Goal: Book appointment/travel/reservation

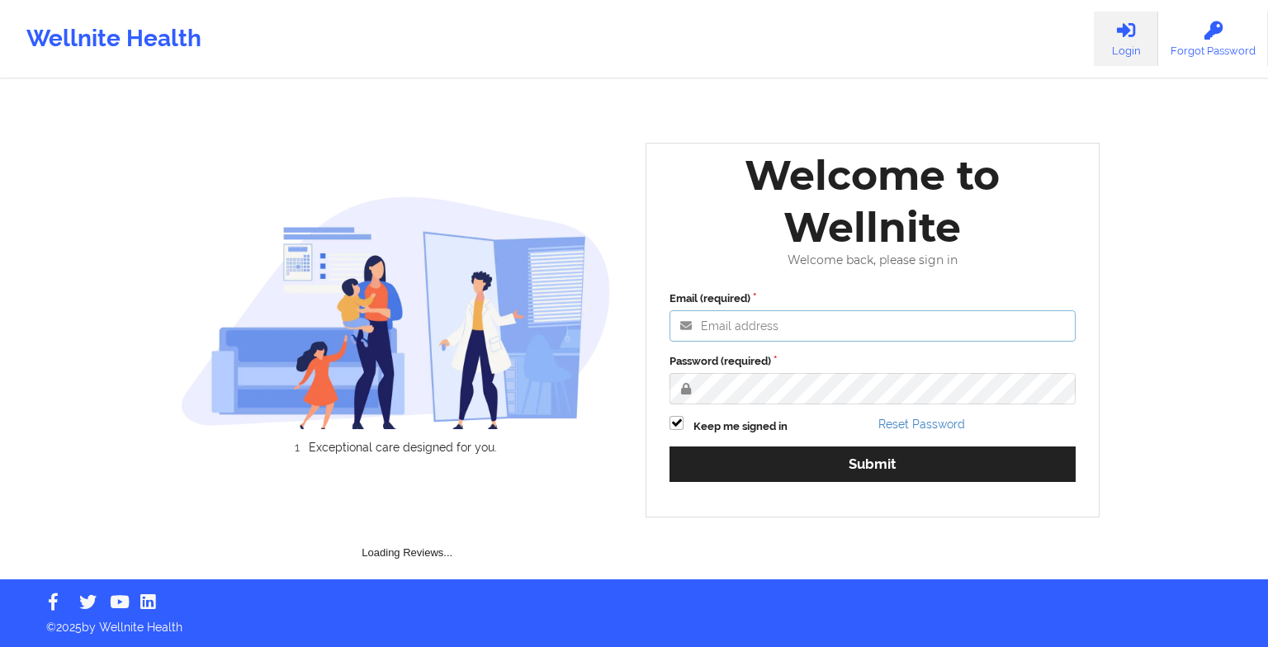
type input "[EMAIL_ADDRESS][DOMAIN_NAME]"
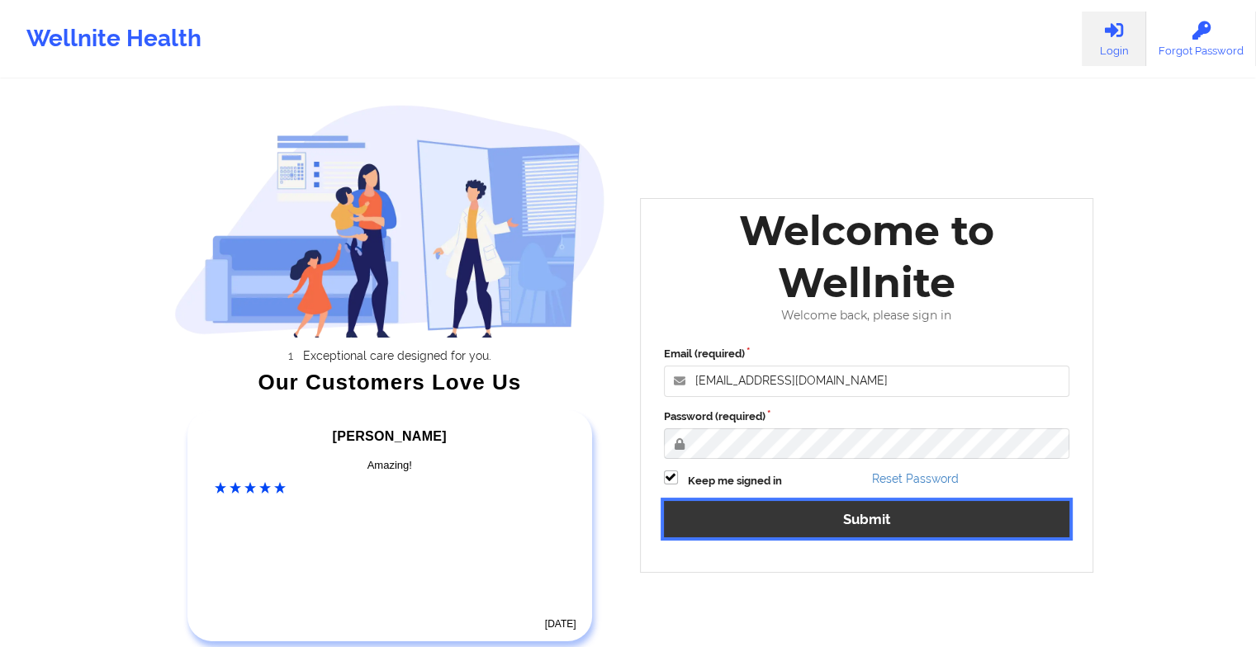
click at [714, 521] on button "Submit" at bounding box center [867, 519] width 406 height 36
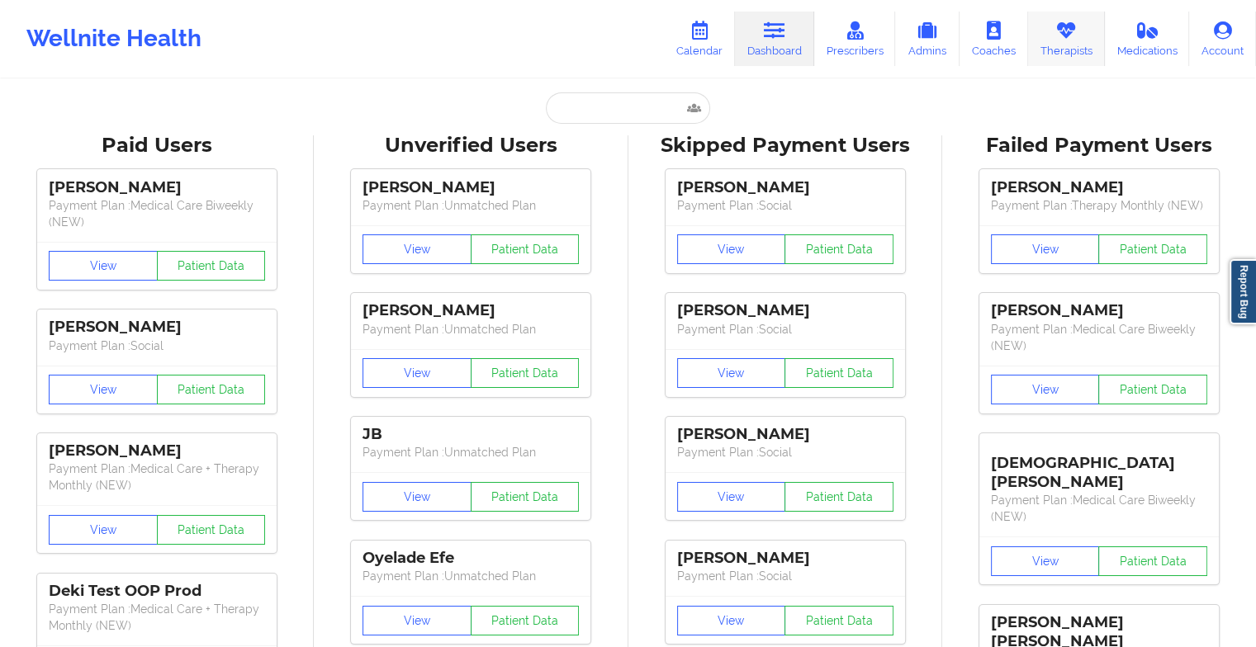
click at [1055, 33] on icon at bounding box center [1065, 30] width 21 height 18
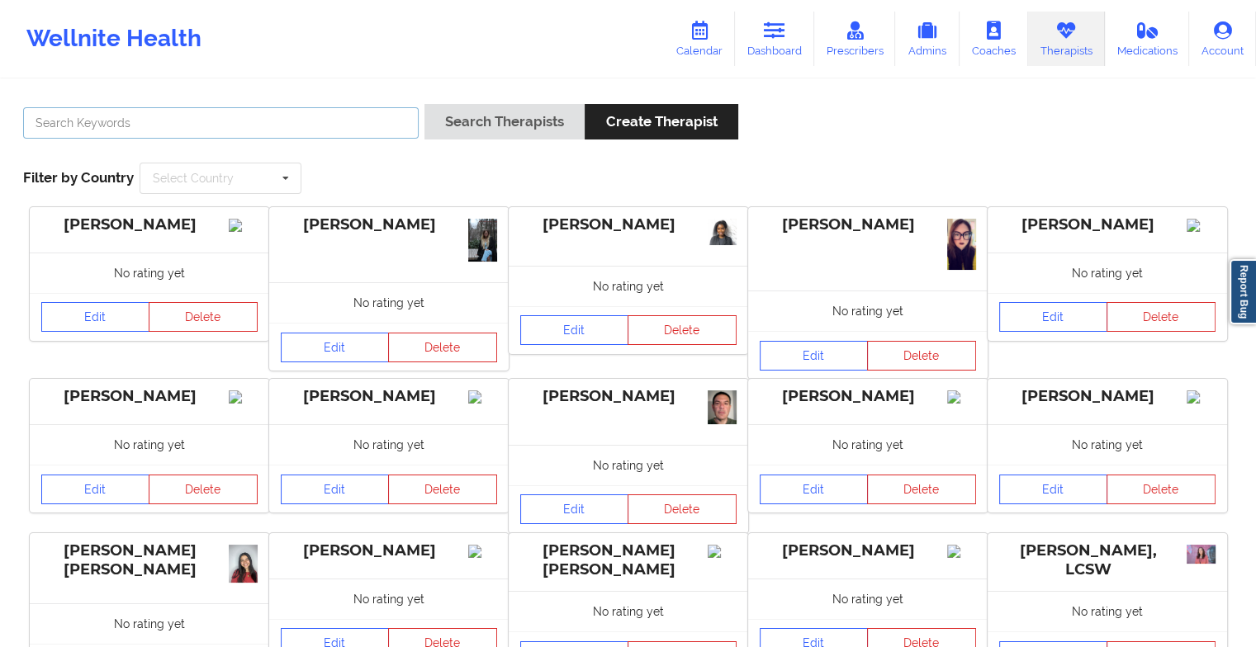
click at [70, 126] on input "text" at bounding box center [221, 122] width 396 height 31
click at [70, 127] on input "text" at bounding box center [221, 122] width 396 height 31
paste input "[PERSON_NAME][GEOGRAPHIC_DATA][PERSON_NAME]"
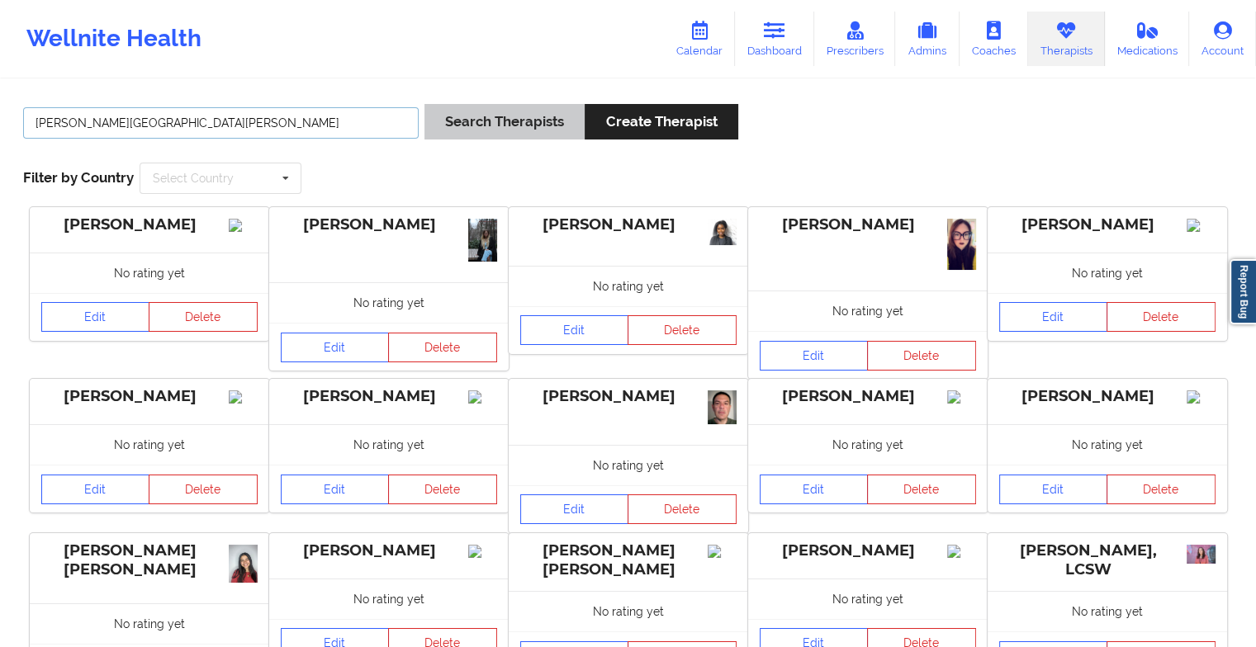
type input "[PERSON_NAME][GEOGRAPHIC_DATA][PERSON_NAME]"
click at [501, 133] on button "Search Therapists" at bounding box center [504, 122] width 160 height 36
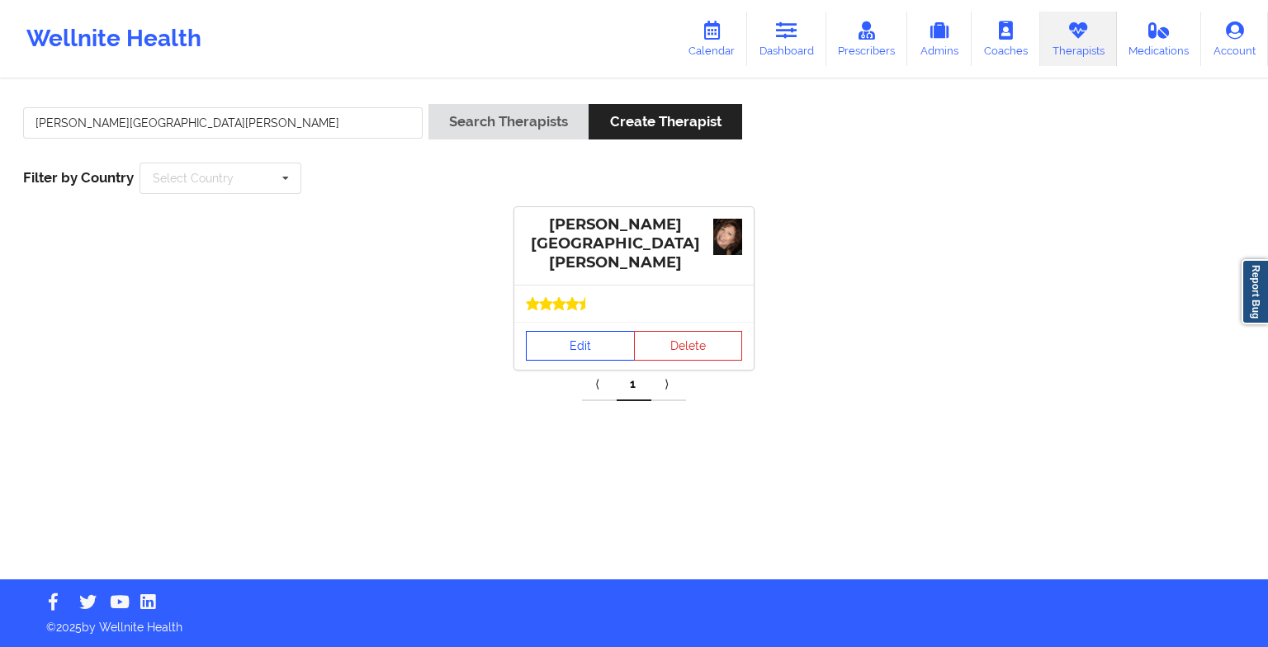
click at [561, 331] on link "Edit" at bounding box center [580, 346] width 109 height 30
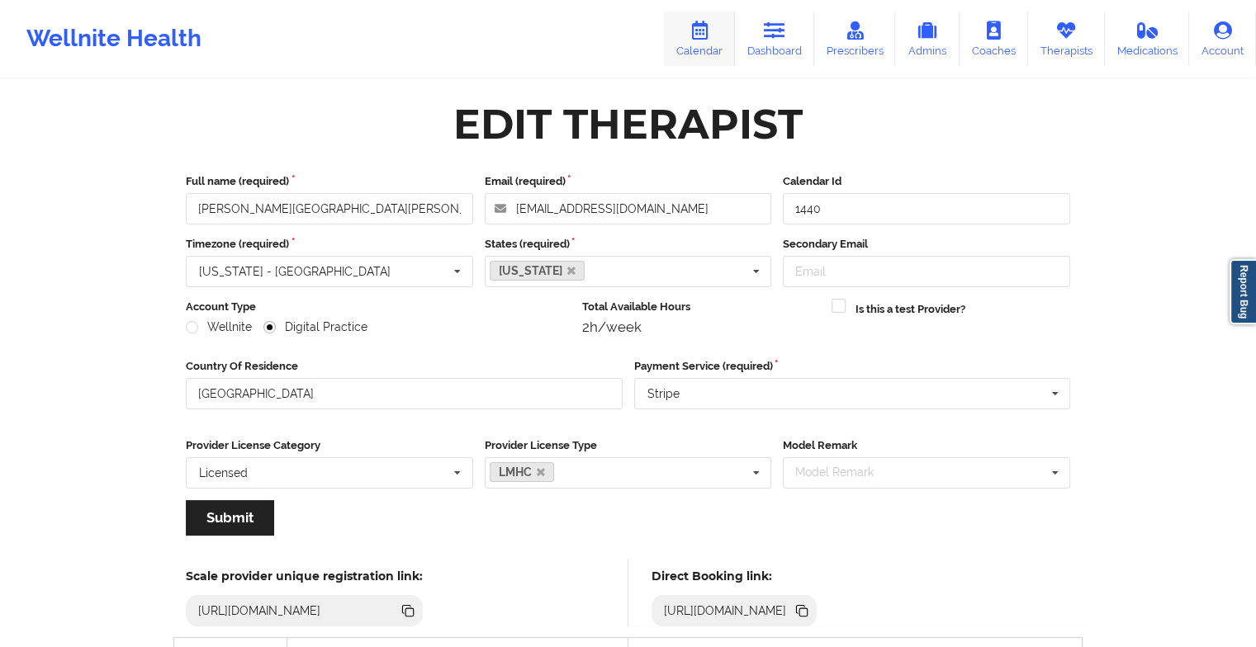
click at [703, 40] on link "Calendar" at bounding box center [699, 39] width 71 height 54
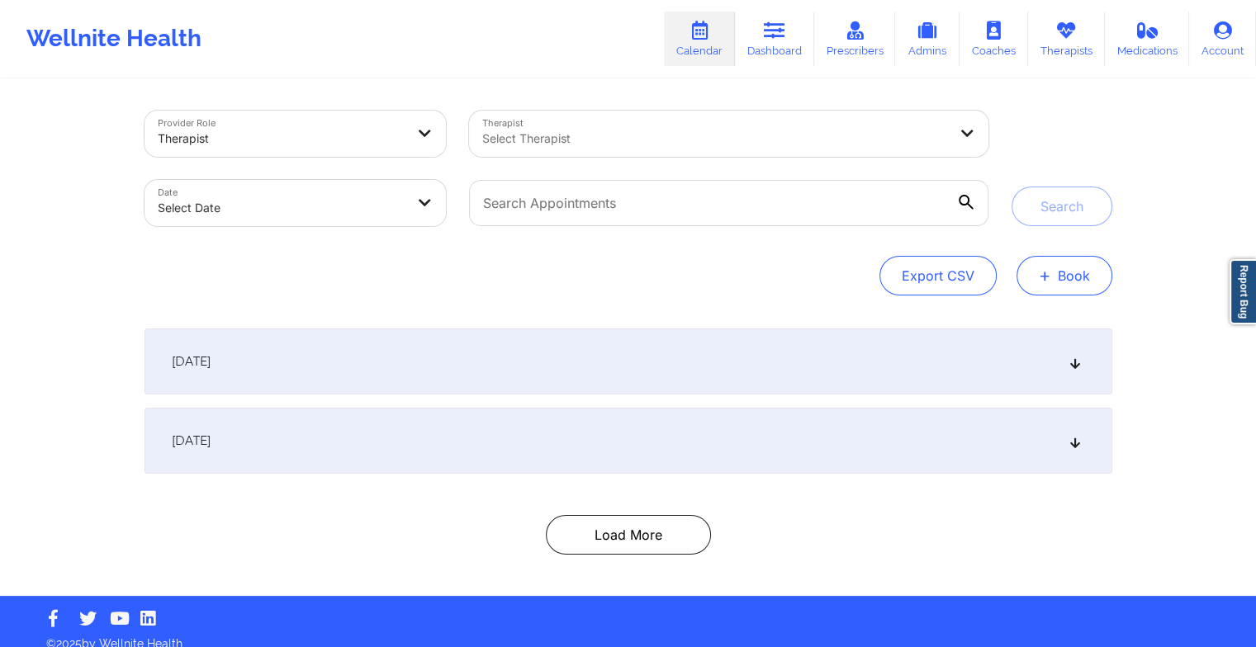
click at [1040, 280] on span "+" at bounding box center [1045, 275] width 12 height 9
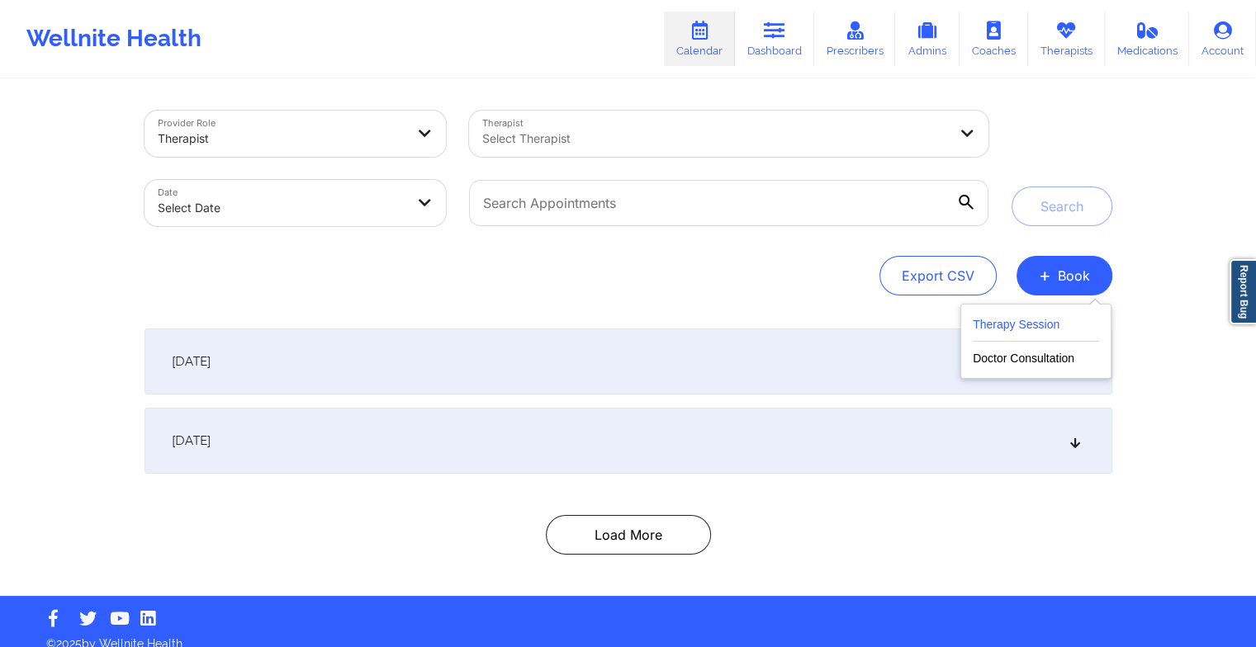
click at [1007, 330] on button "Therapy Session" at bounding box center [1036, 328] width 126 height 27
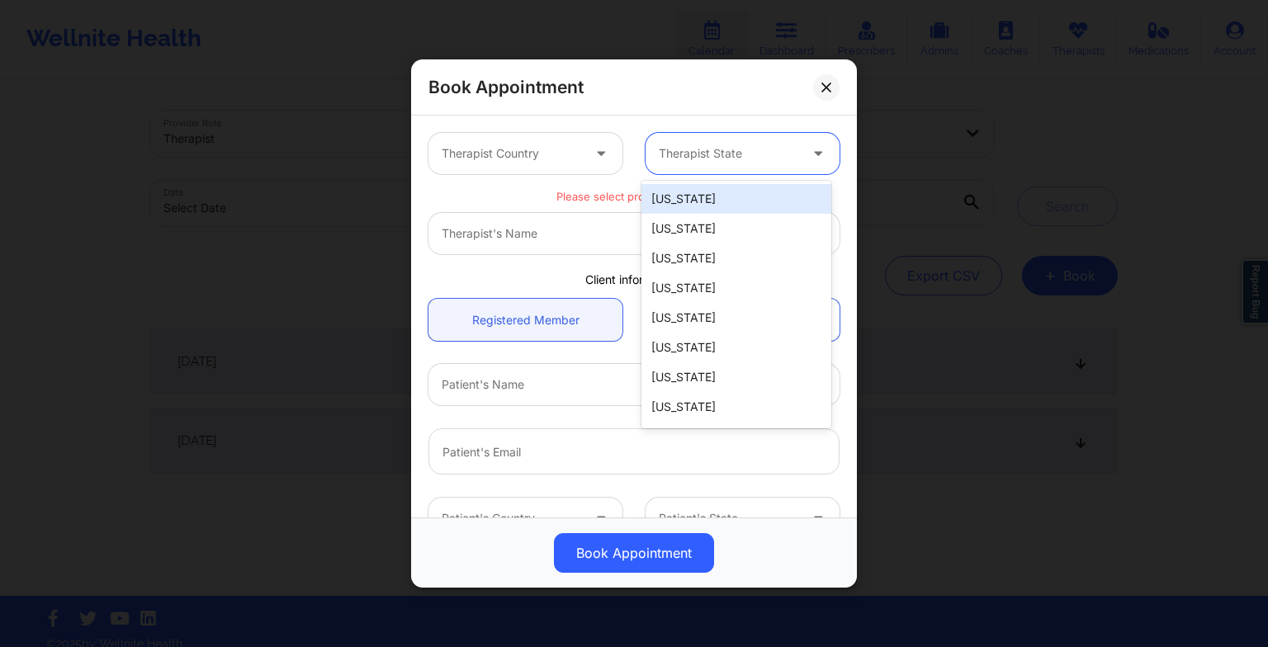
click at [689, 147] on div at bounding box center [729, 154] width 140 height 20
type input "new"
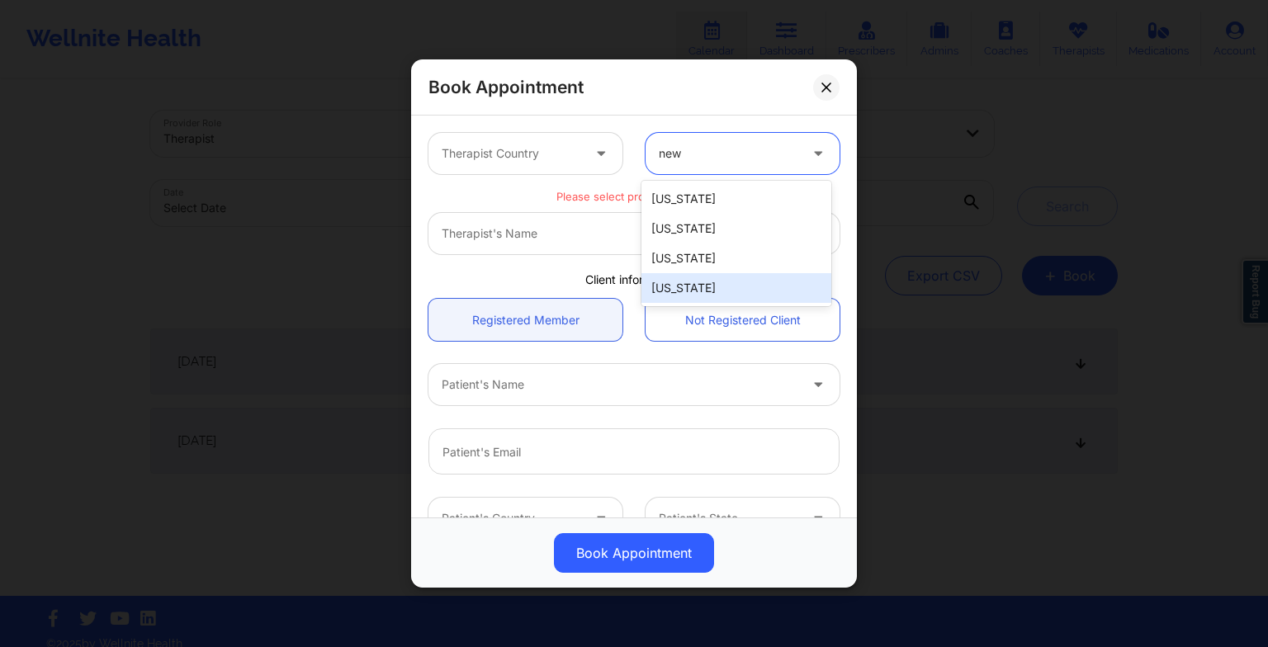
click at [698, 280] on div "[US_STATE]" at bounding box center [737, 288] width 190 height 30
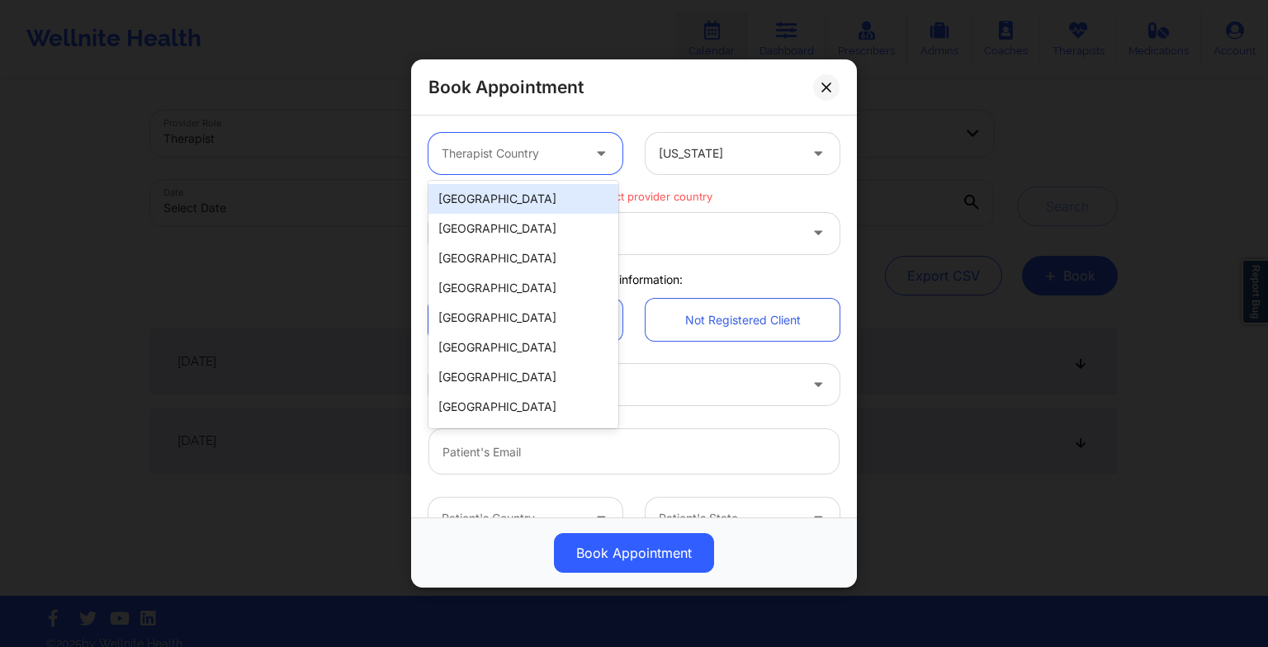
click at [472, 151] on div at bounding box center [512, 154] width 140 height 20
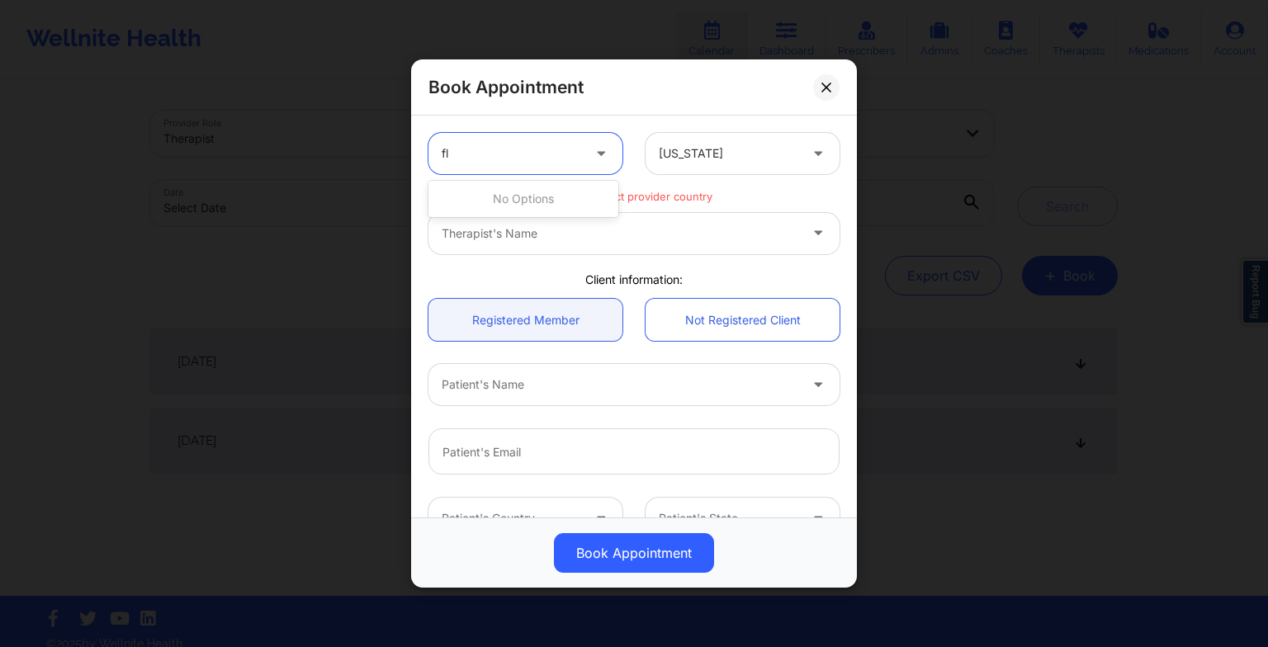
type input "f"
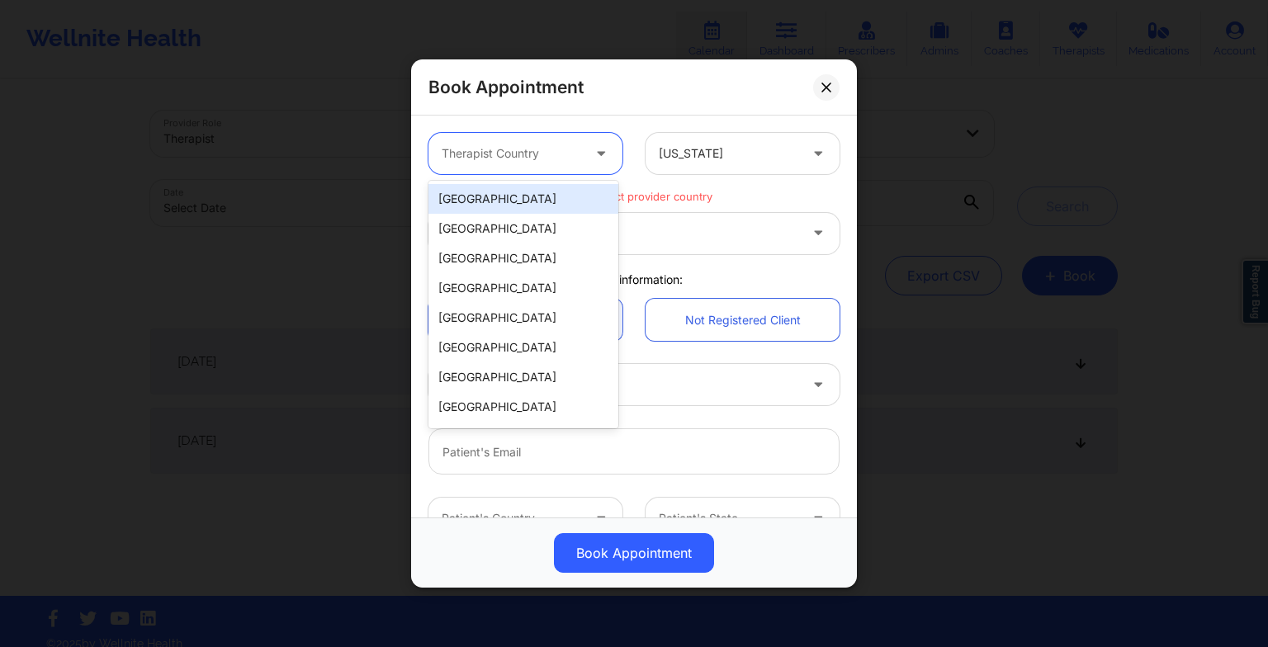
click at [500, 195] on div "[GEOGRAPHIC_DATA]" at bounding box center [524, 199] width 190 height 30
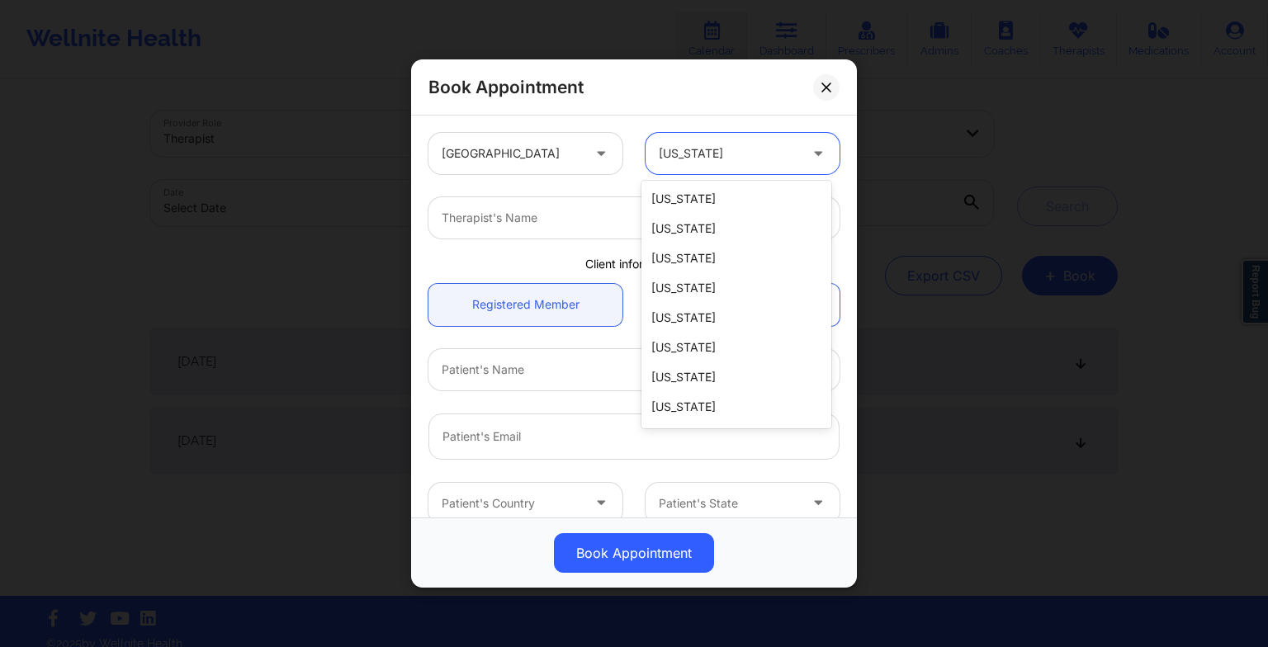
click at [730, 149] on div at bounding box center [729, 154] width 140 height 20
type input "f"
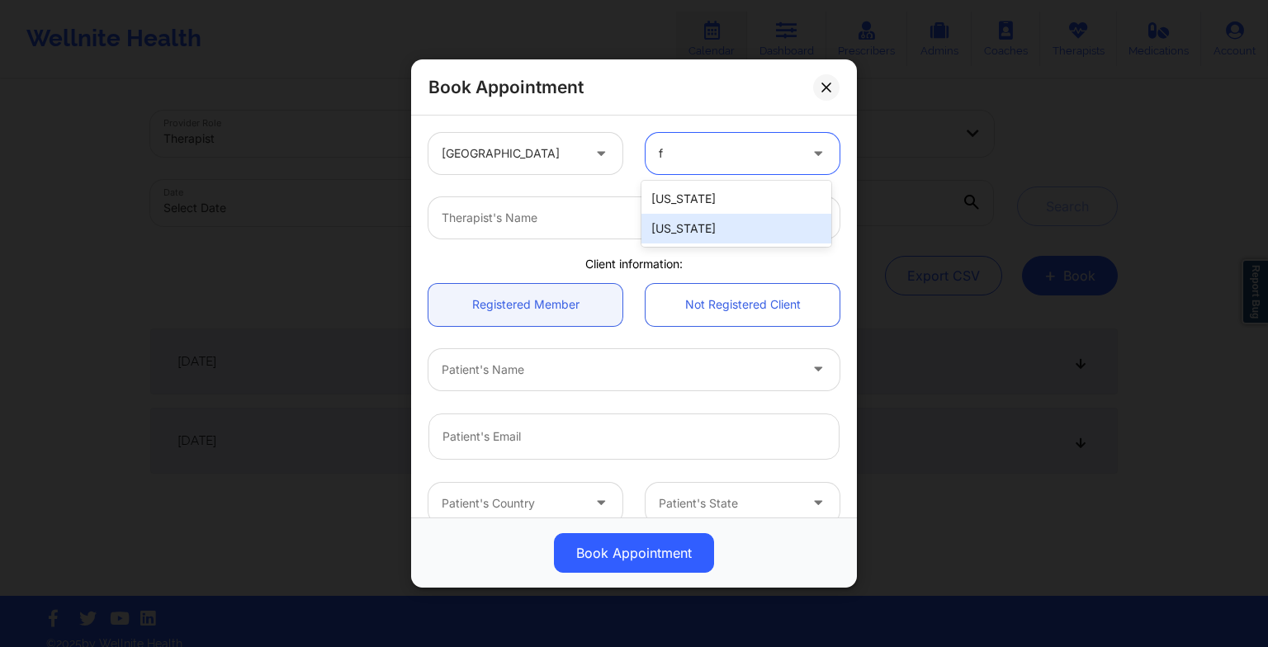
click at [718, 235] on div "[US_STATE]" at bounding box center [737, 229] width 190 height 30
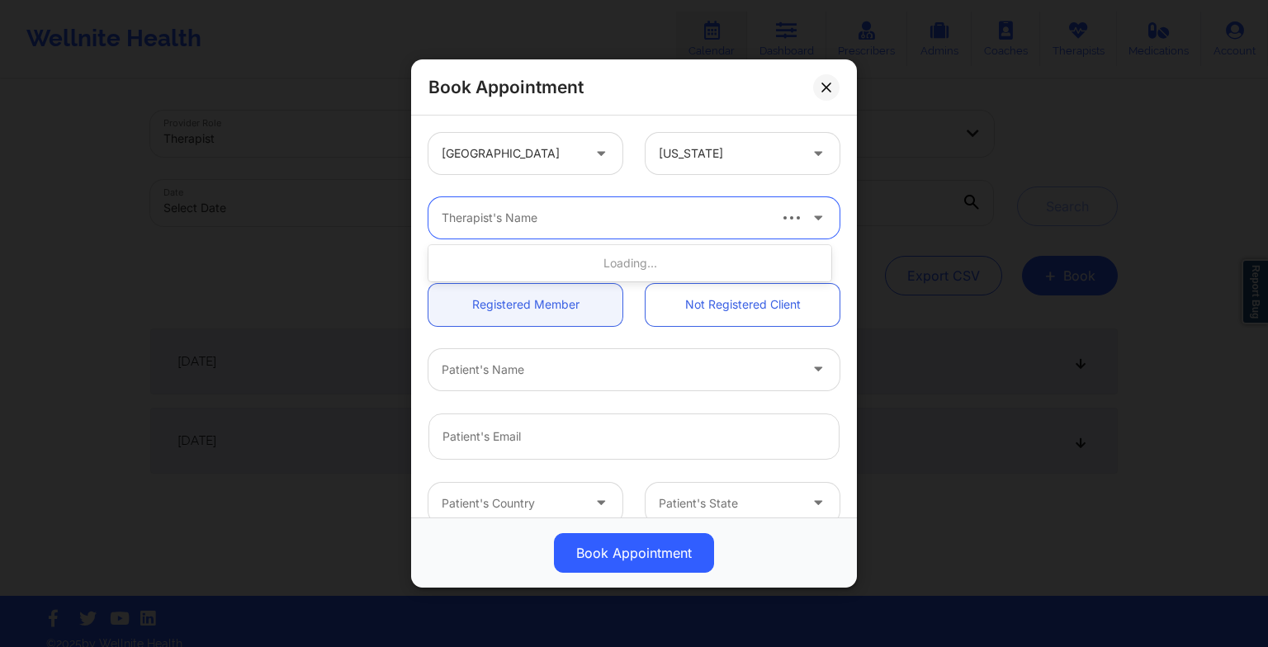
click at [450, 216] on div at bounding box center [604, 218] width 324 height 20
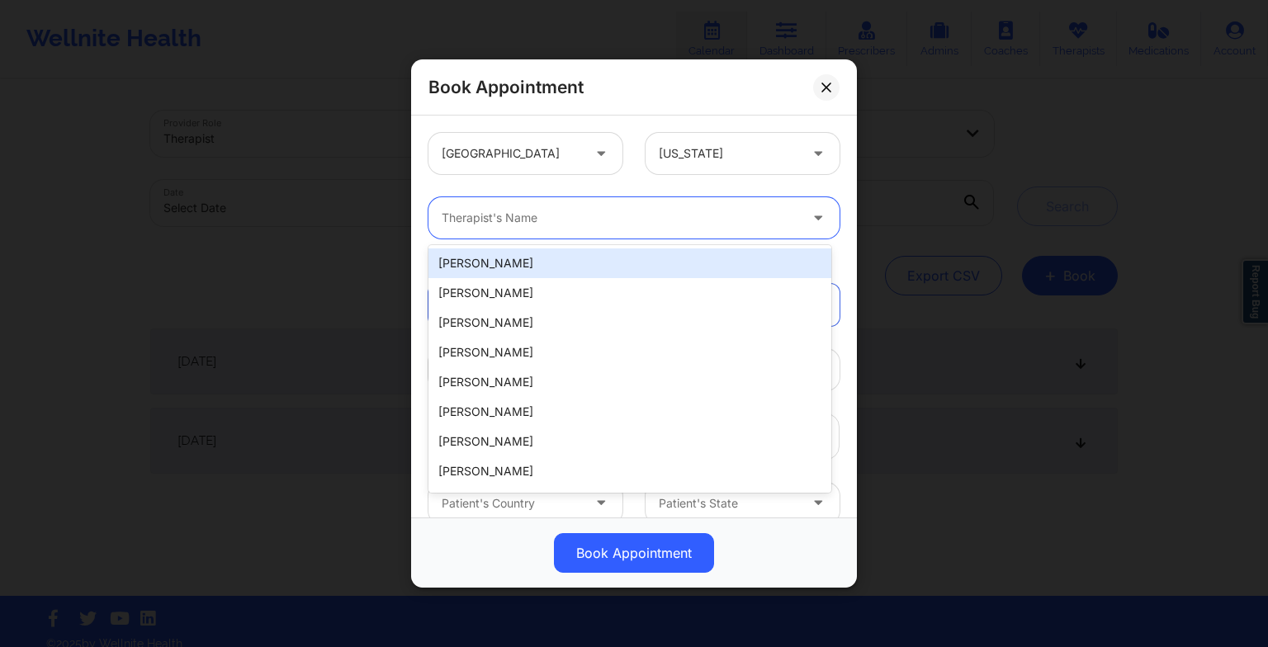
paste input "[PERSON_NAME][GEOGRAPHIC_DATA][PERSON_NAME]"
type input "[PERSON_NAME][GEOGRAPHIC_DATA][PERSON_NAME]"
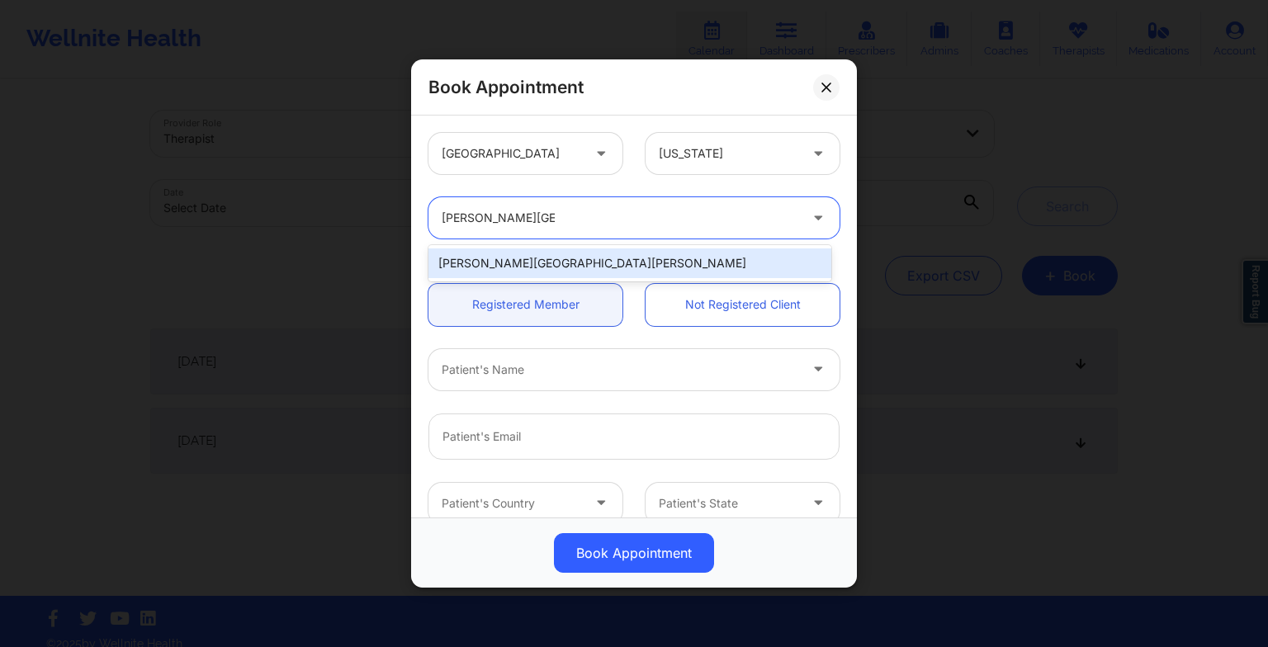
click at [577, 263] on div "[PERSON_NAME][GEOGRAPHIC_DATA][PERSON_NAME]" at bounding box center [630, 264] width 403 height 30
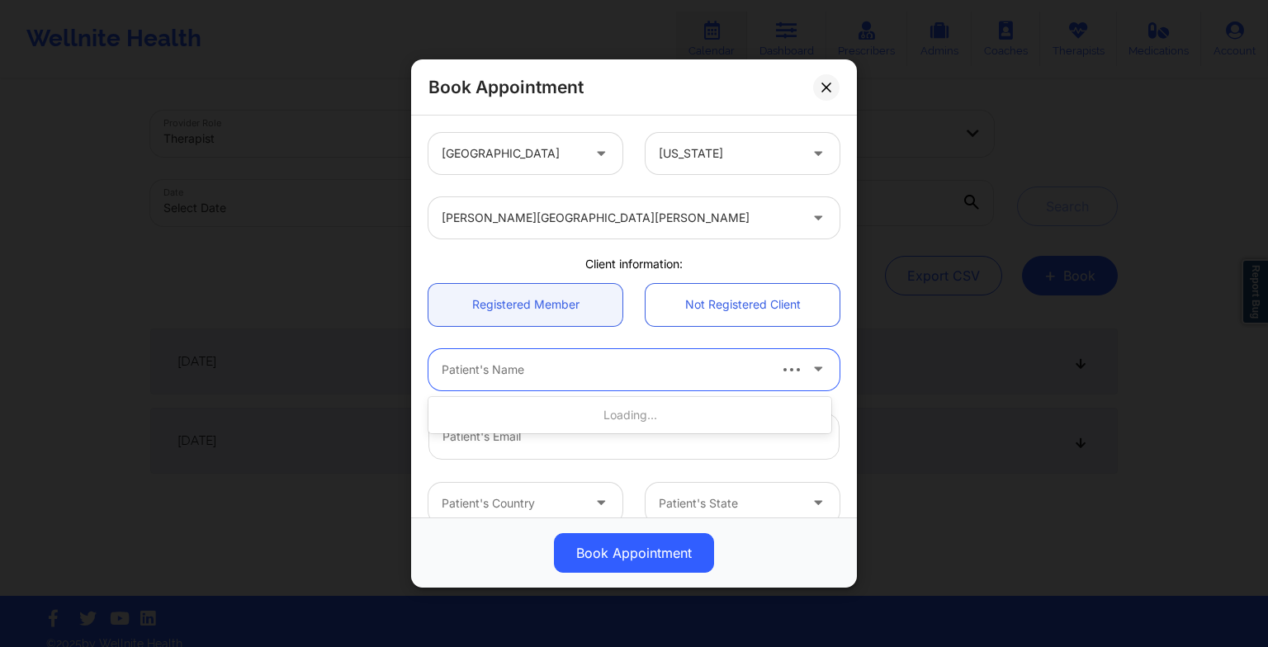
click at [512, 372] on div at bounding box center [604, 370] width 324 height 20
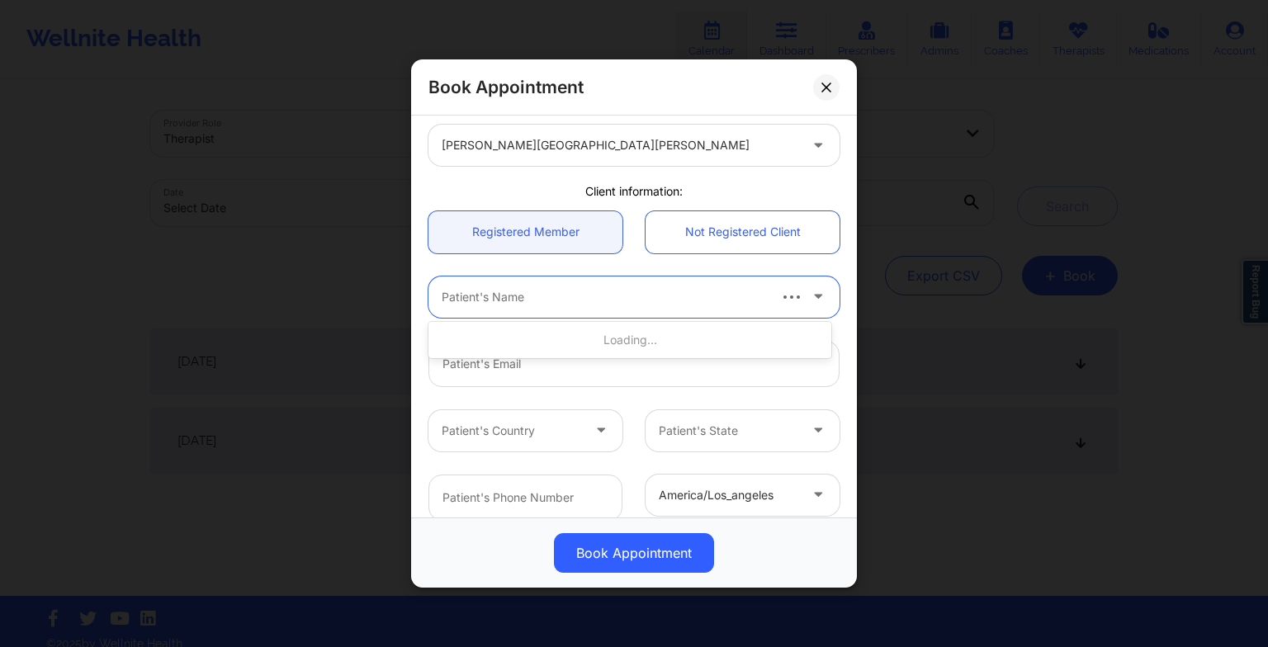
scroll to position [75, 0]
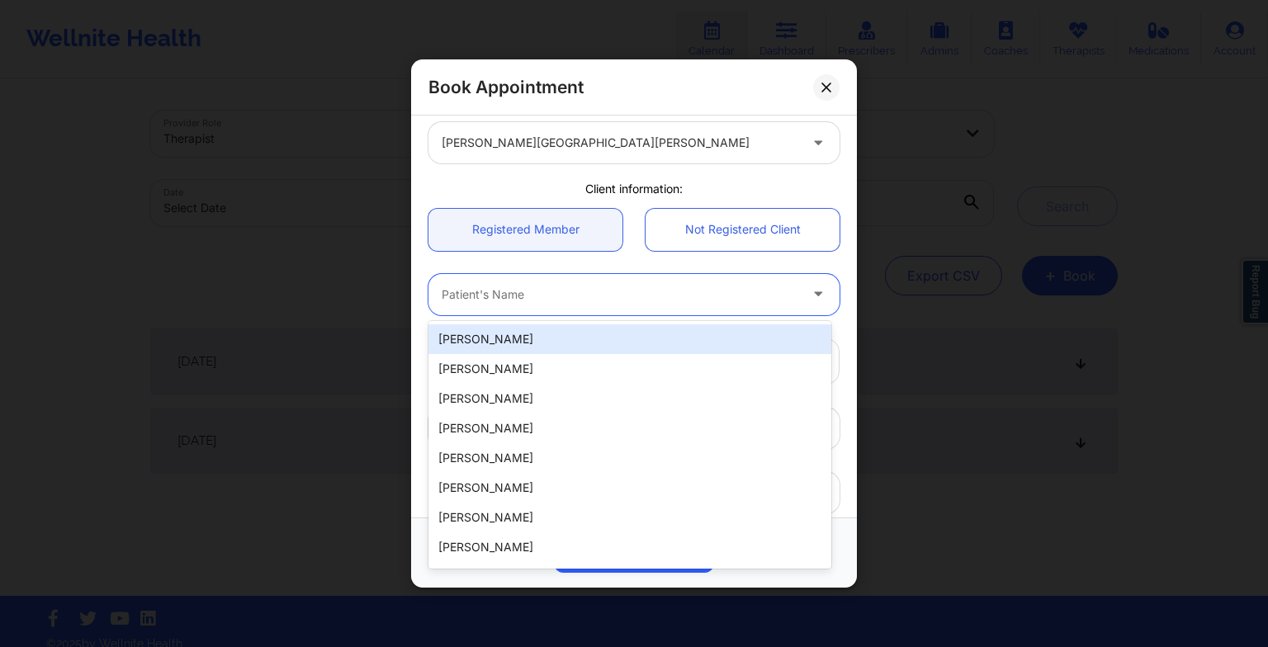
paste input "[PERSON_NAME]"
type input "[PERSON_NAME]"
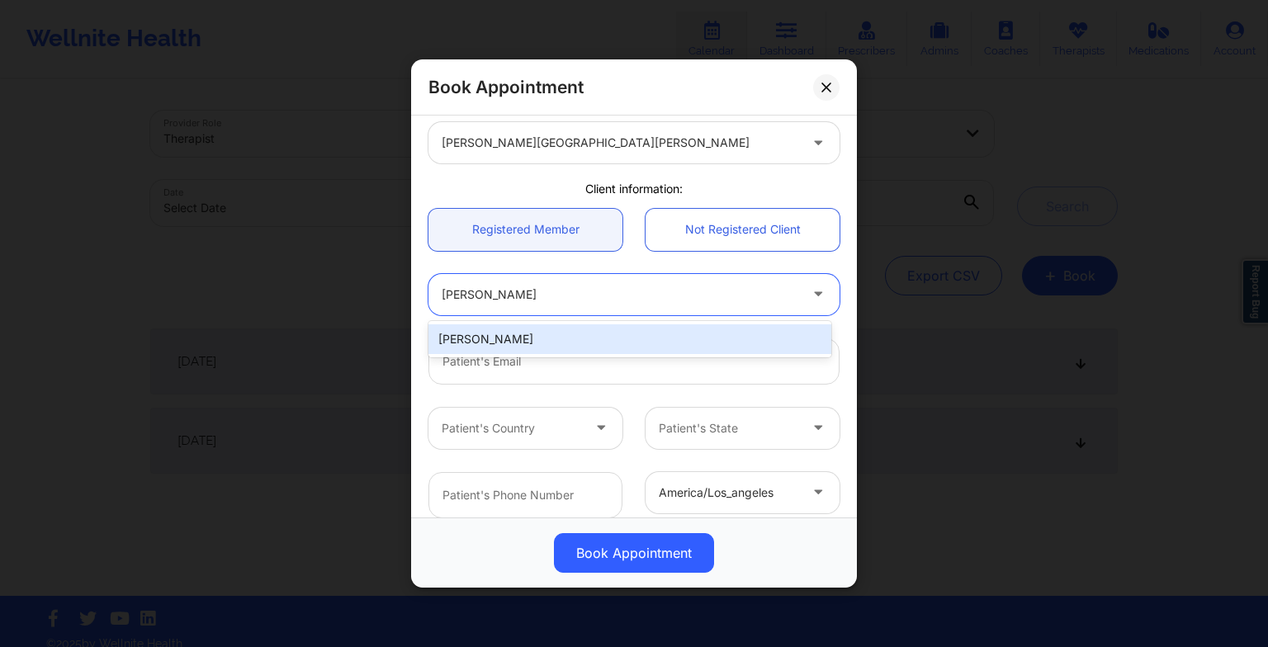
click at [496, 347] on div "[PERSON_NAME]" at bounding box center [630, 339] width 403 height 30
type input "[EMAIL_ADDRESS][DOMAIN_NAME]"
type input "[PHONE_NUMBER]"
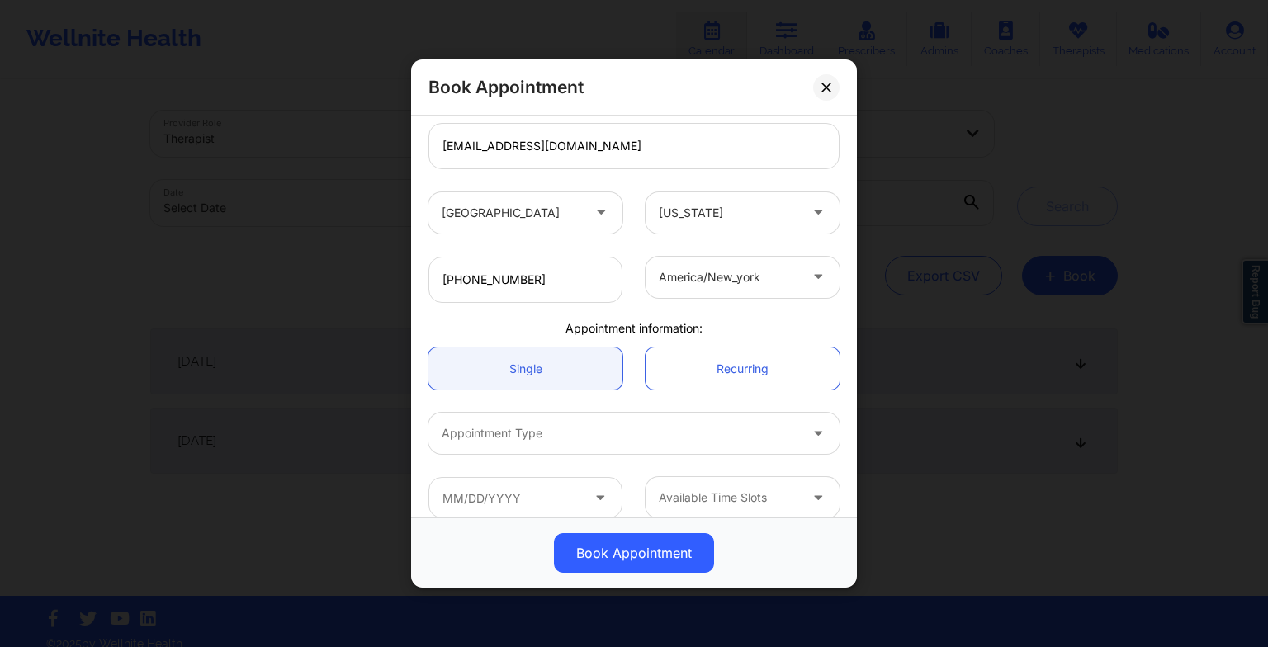
scroll to position [308, 0]
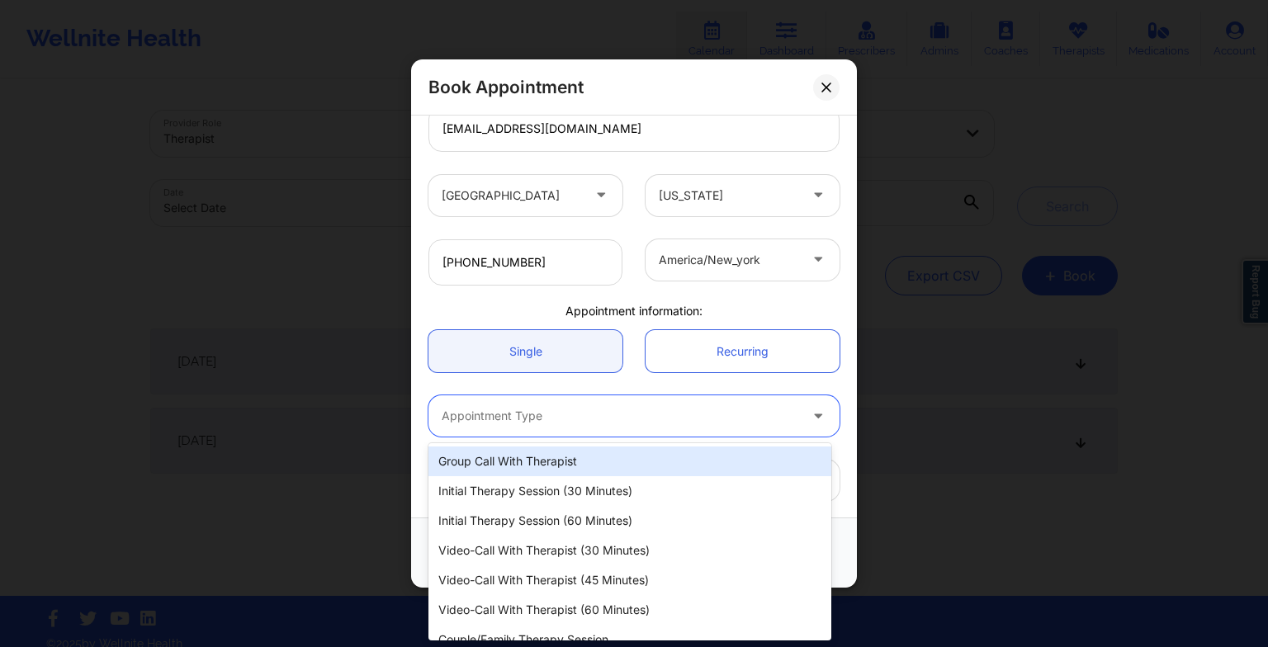
click at [521, 424] on div at bounding box center [620, 416] width 357 height 20
click at [476, 409] on div at bounding box center [620, 416] width 357 height 20
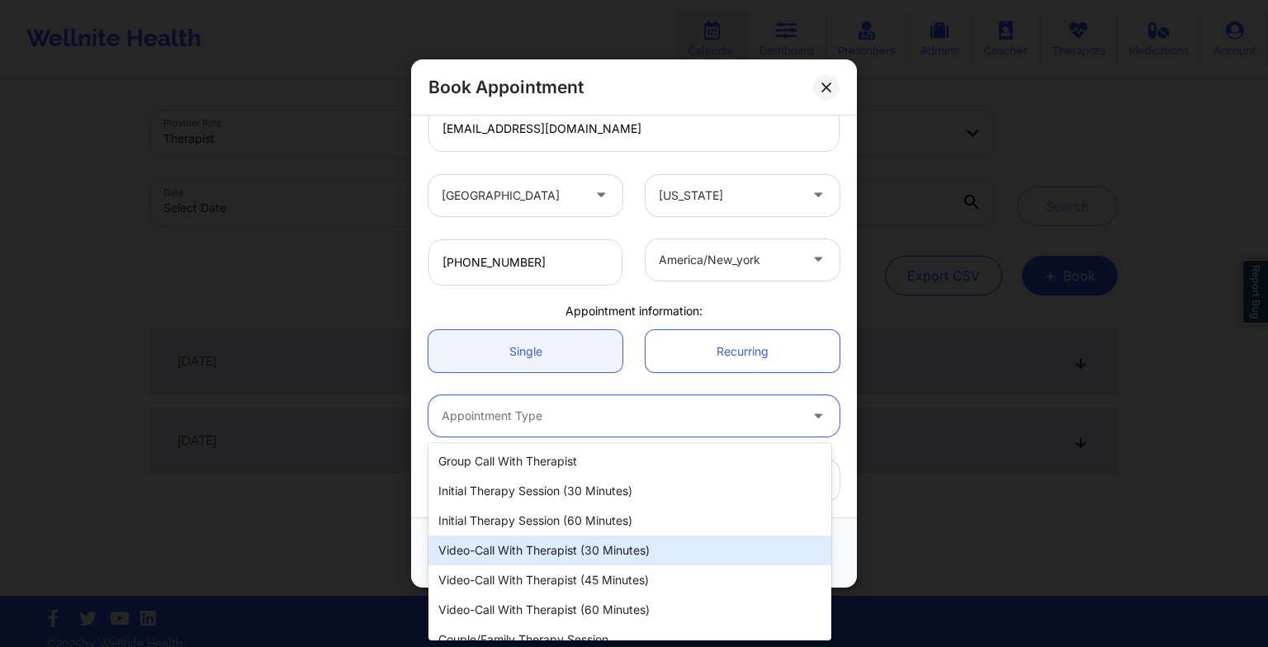
scroll to position [17, 0]
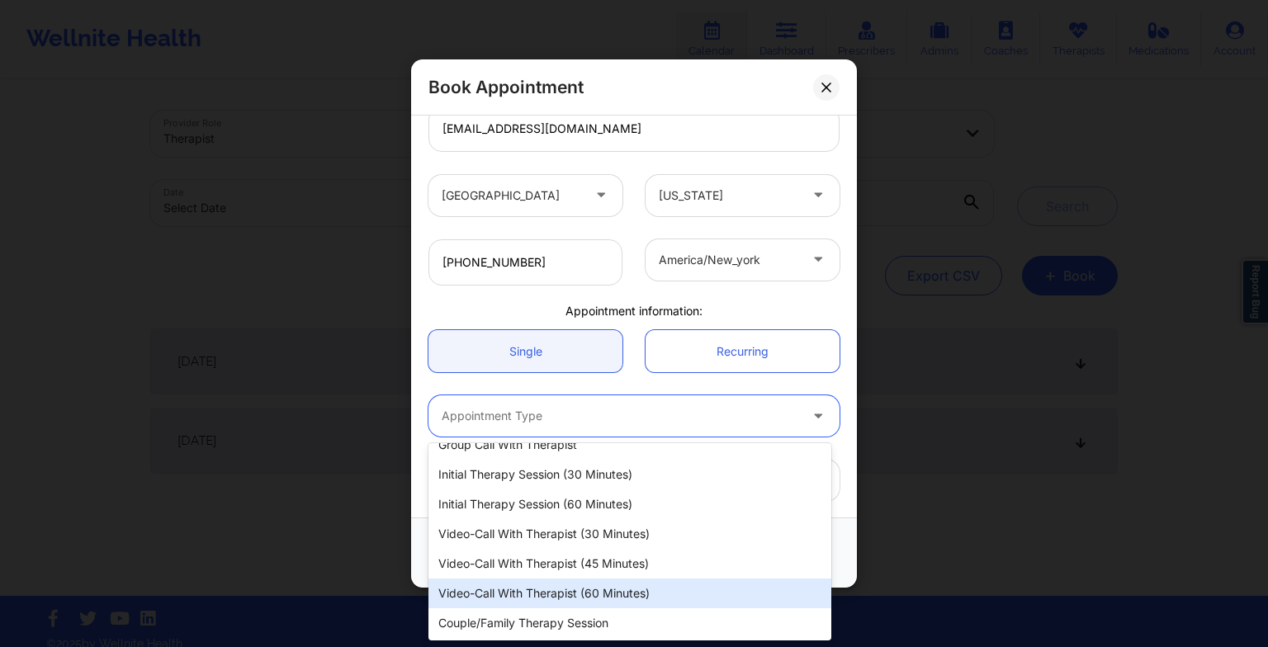
click at [552, 585] on div "Video-Call with Therapist (60 minutes)" at bounding box center [630, 594] width 403 height 30
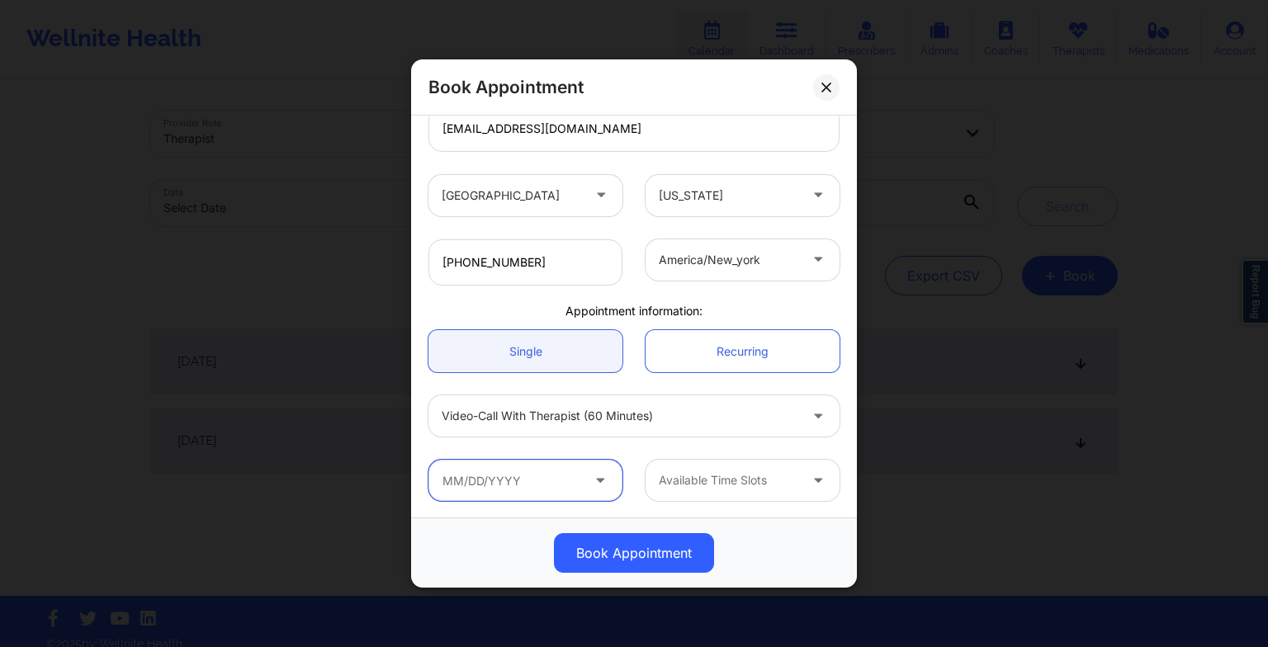
click at [487, 478] on input "text" at bounding box center [526, 480] width 194 height 41
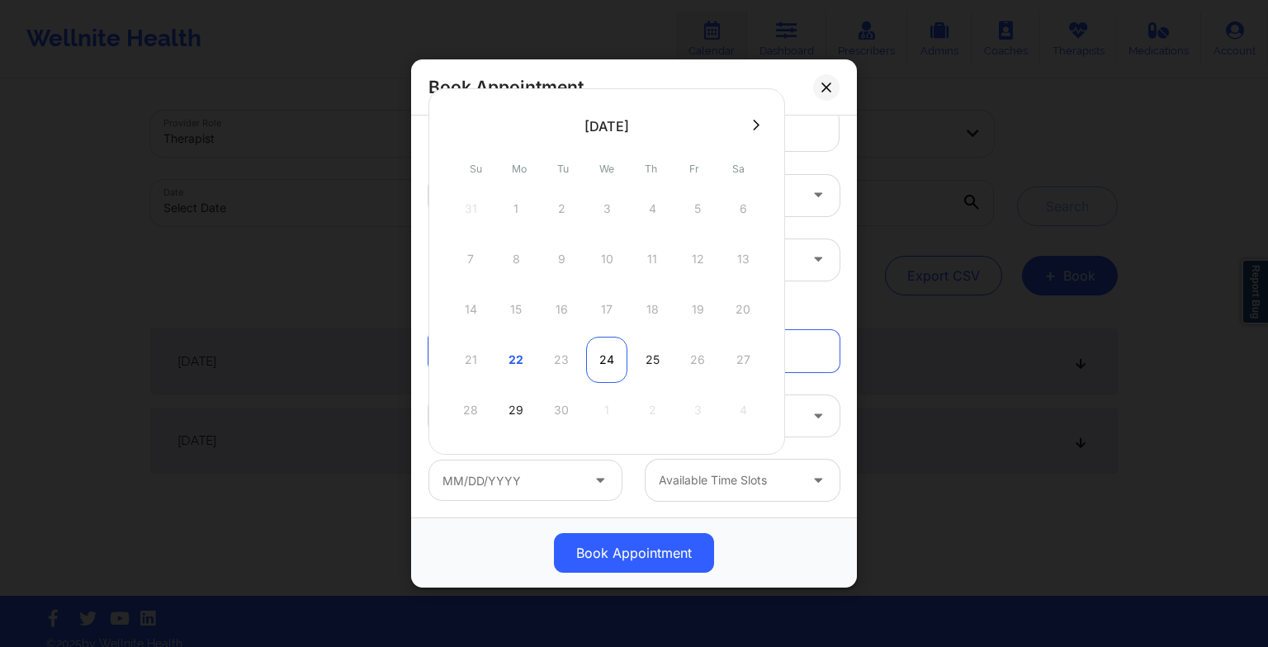
click at [594, 365] on div "24" at bounding box center [606, 360] width 41 height 46
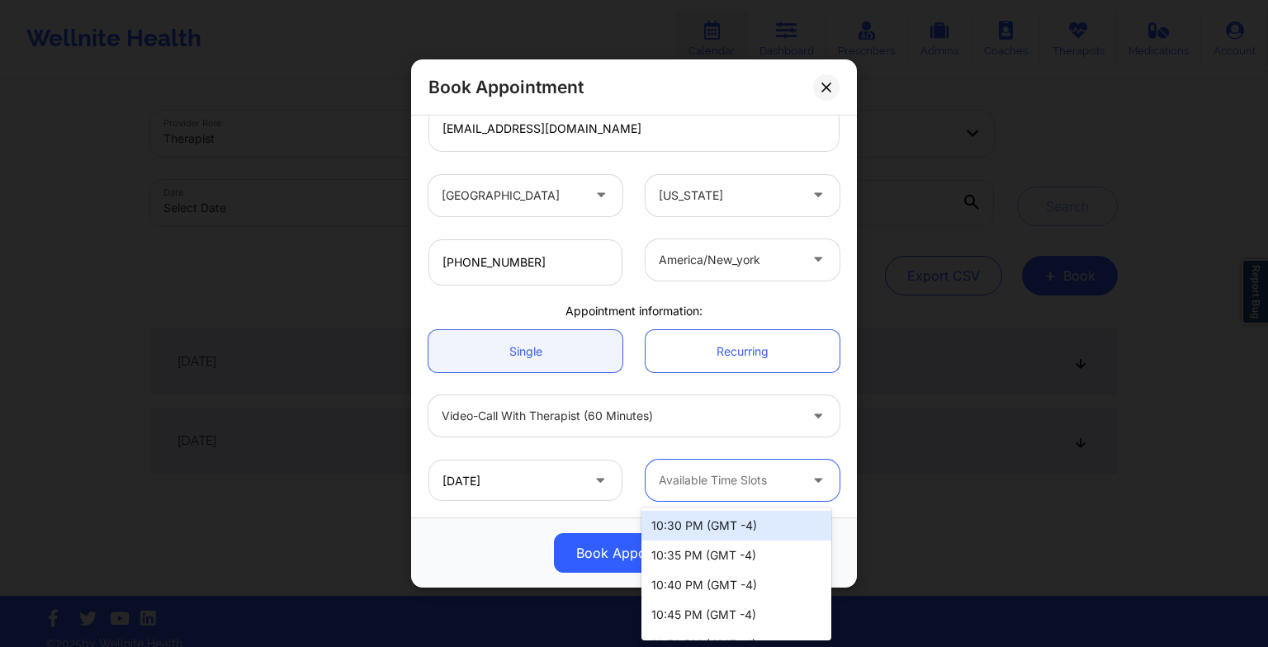
click at [713, 484] on div at bounding box center [729, 481] width 140 height 20
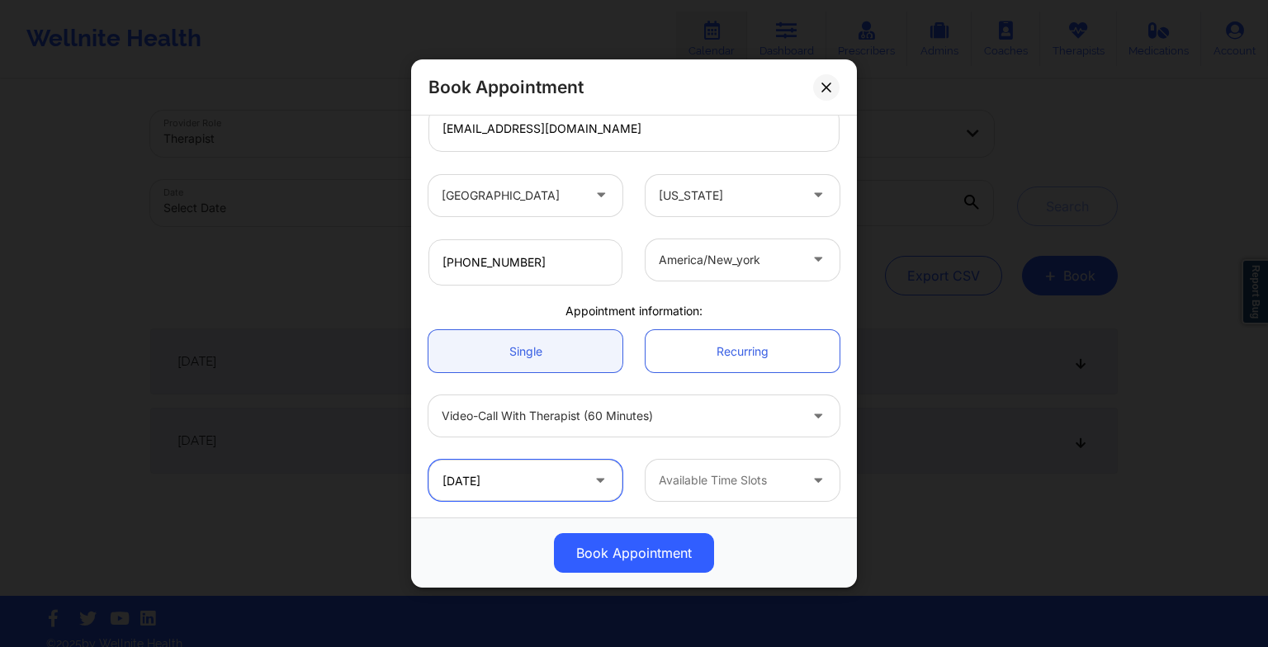
click at [554, 494] on input "[DATE]" at bounding box center [526, 480] width 194 height 41
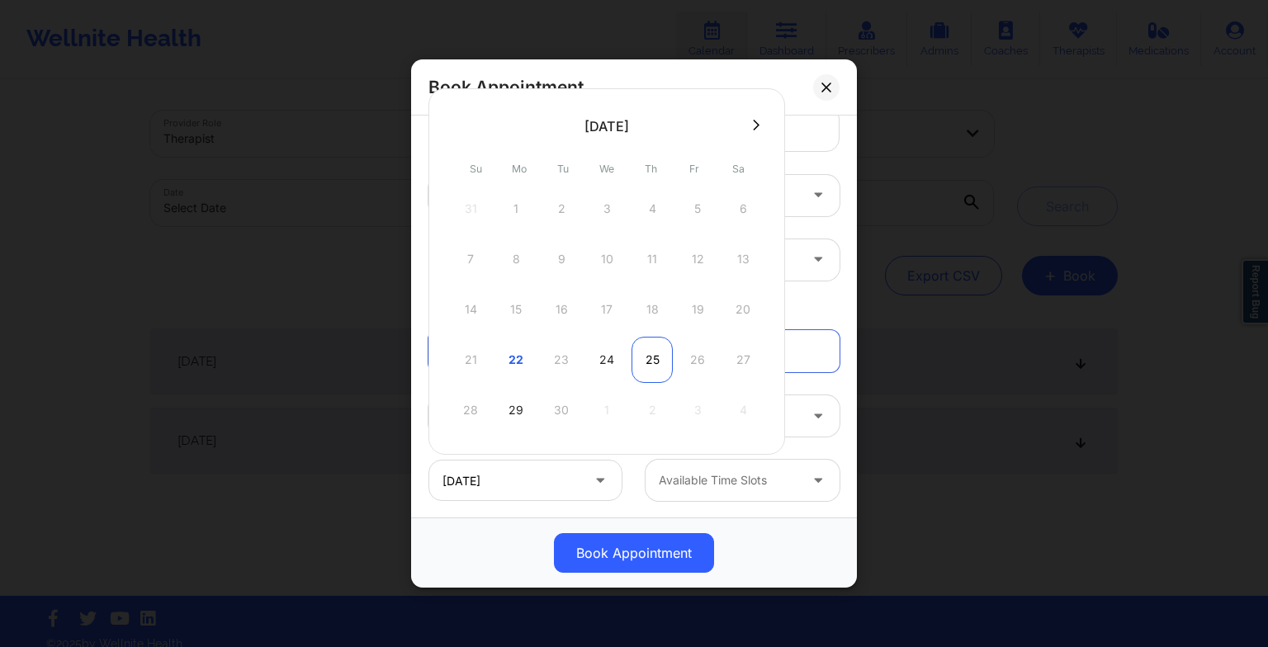
click at [651, 361] on div "25" at bounding box center [652, 360] width 41 height 46
type input "[DATE]"
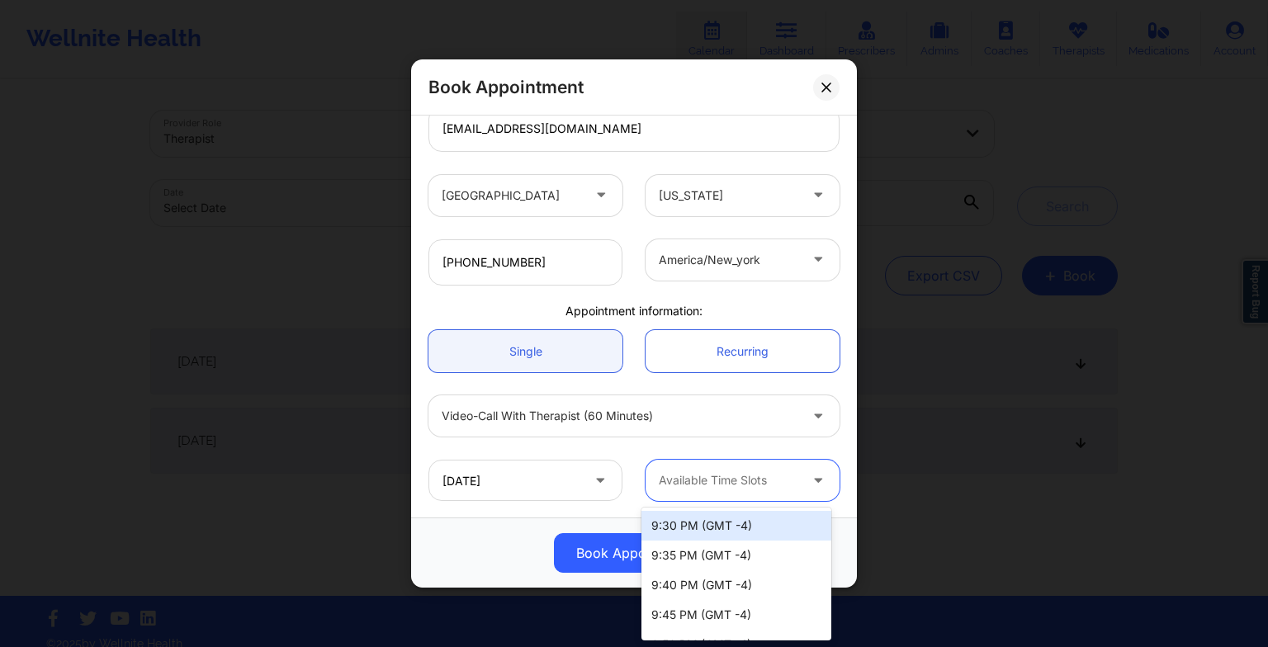
click at [729, 488] on div at bounding box center [729, 481] width 140 height 20
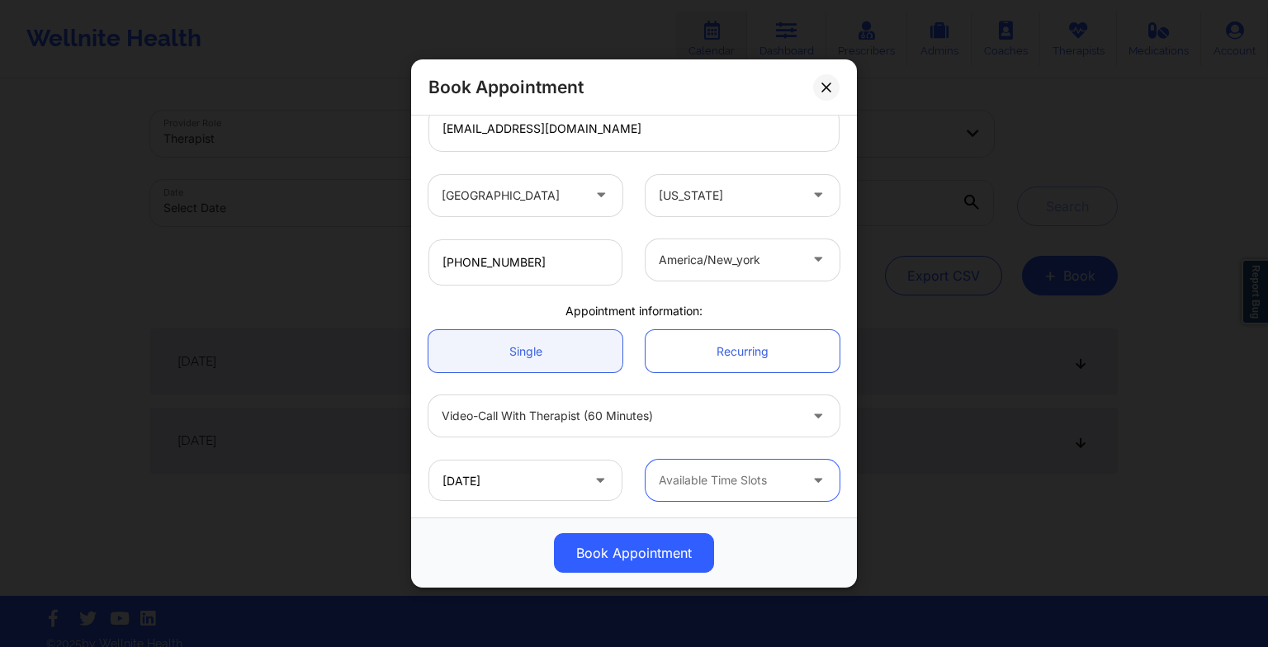
click at [751, 486] on div at bounding box center [729, 481] width 140 height 20
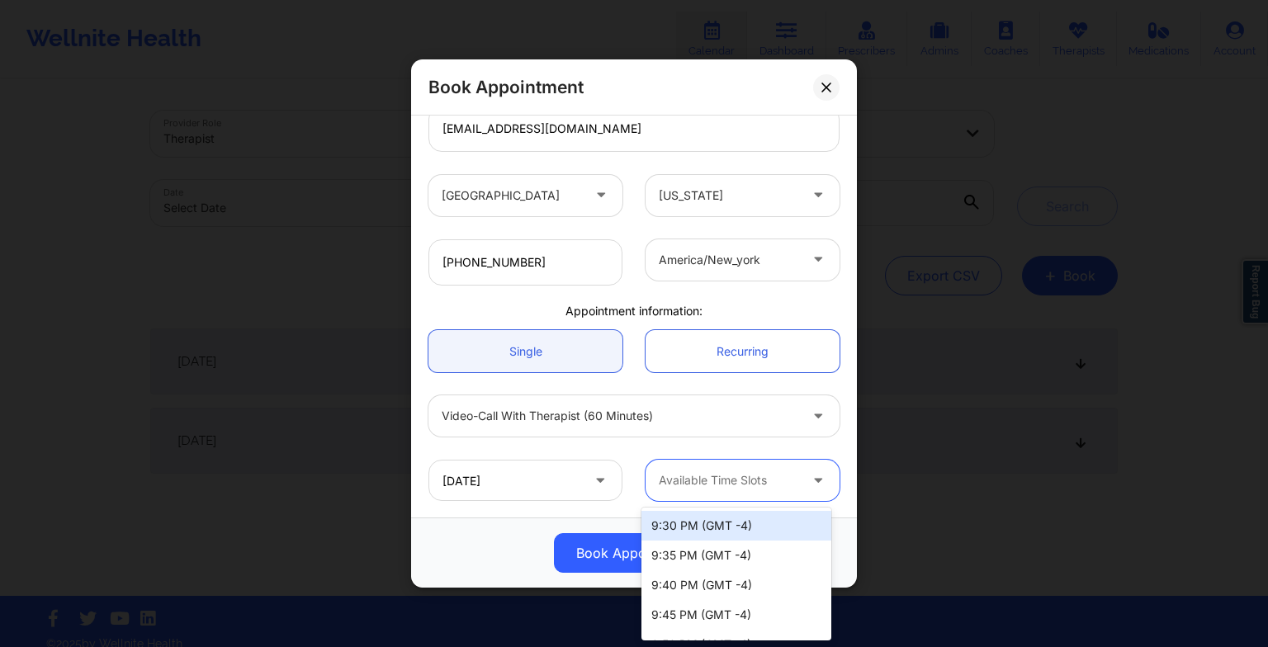
click at [756, 487] on div at bounding box center [729, 481] width 140 height 20
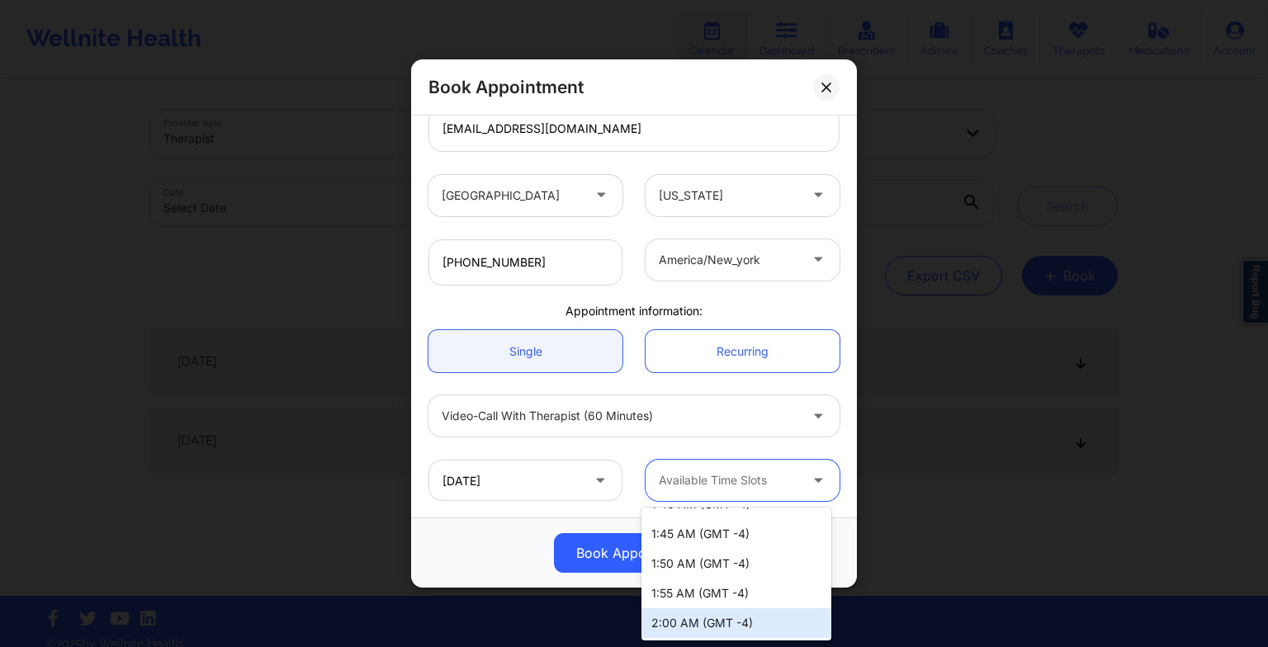
click at [725, 623] on div "2:00 AM (GMT -4)" at bounding box center [737, 624] width 190 height 30
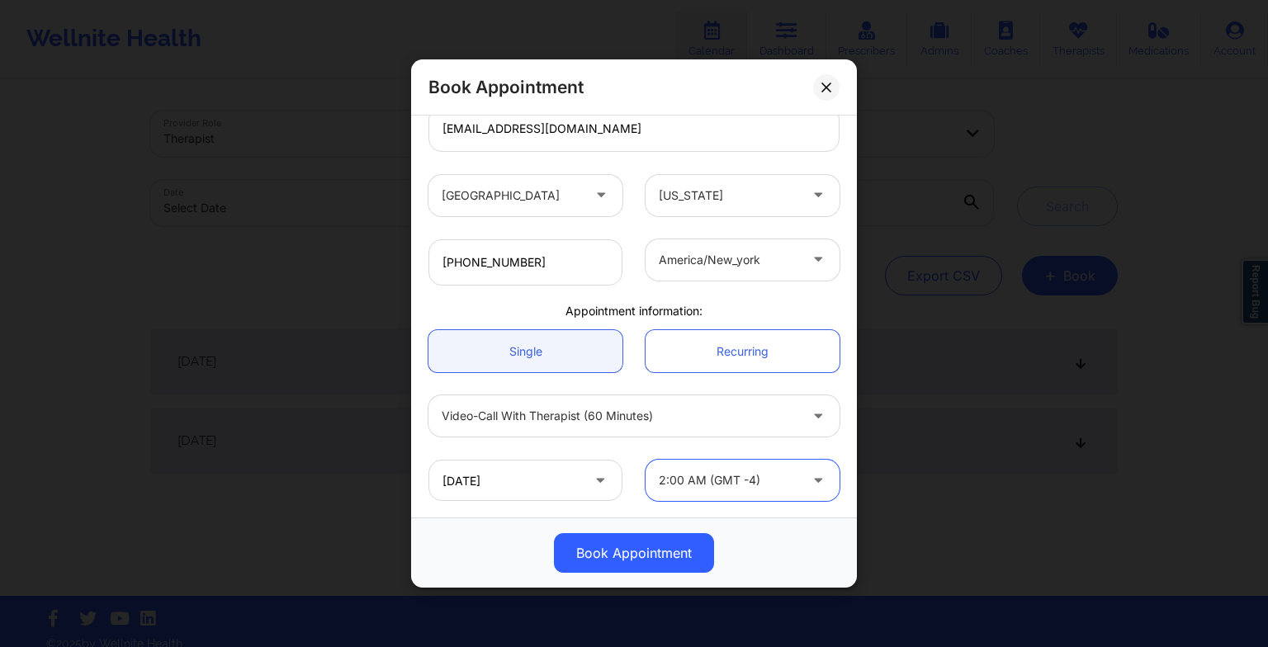
scroll to position [308, 0]
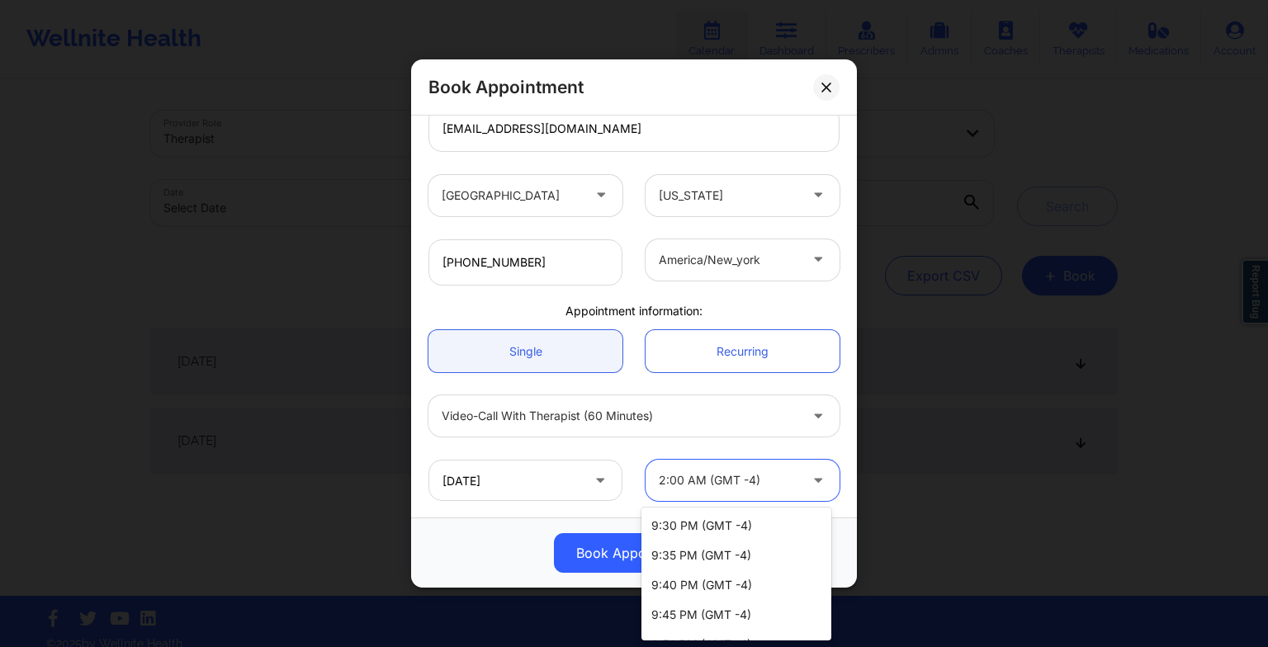
click at [812, 482] on icon at bounding box center [818, 478] width 17 height 14
